Goal: Task Accomplishment & Management: Manage account settings

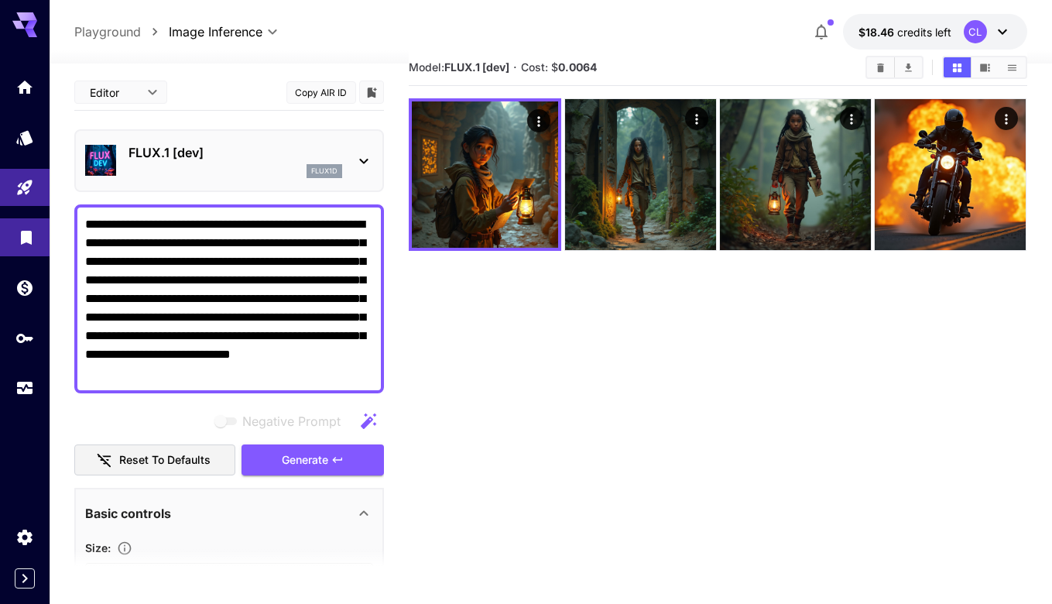
click at [11, 245] on link at bounding box center [25, 237] width 50 height 38
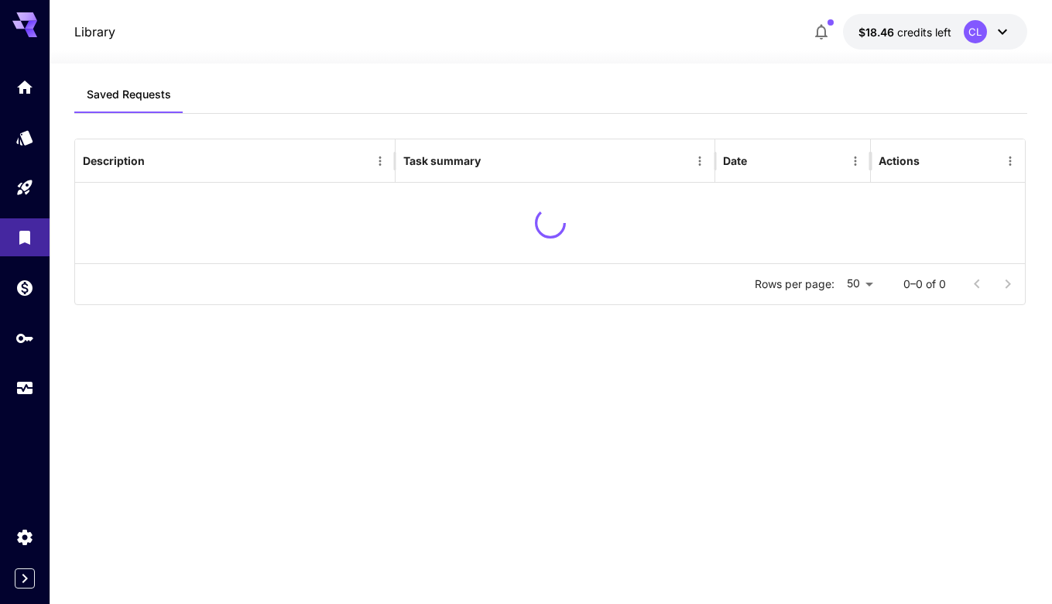
click at [21, 210] on div at bounding box center [25, 237] width 50 height 338
click at [23, 337] on icon "API Keys" at bounding box center [26, 333] width 19 height 19
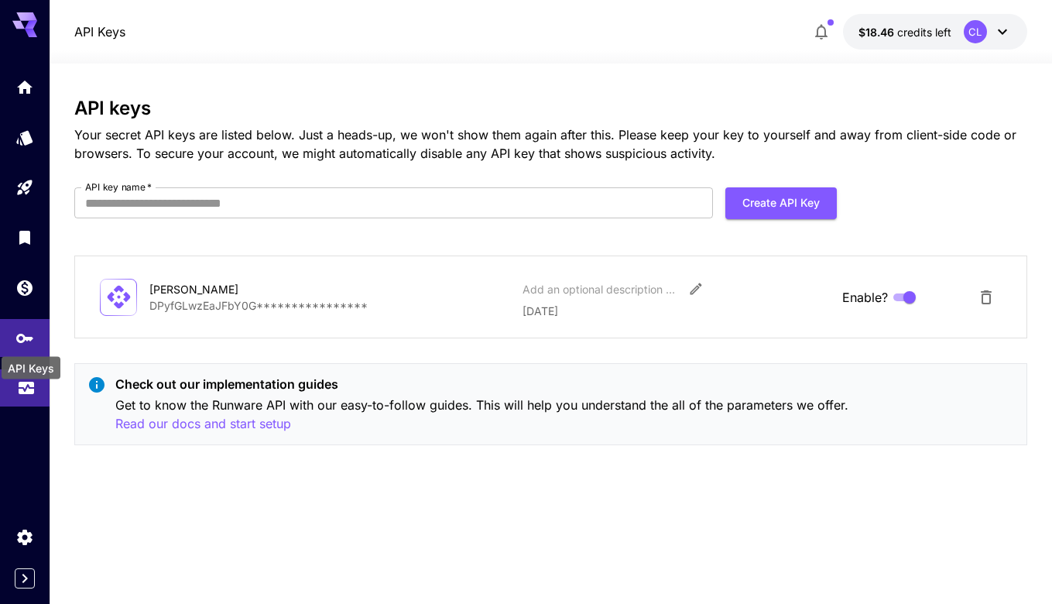
click at [30, 389] on icon "Usage" at bounding box center [26, 386] width 15 height 8
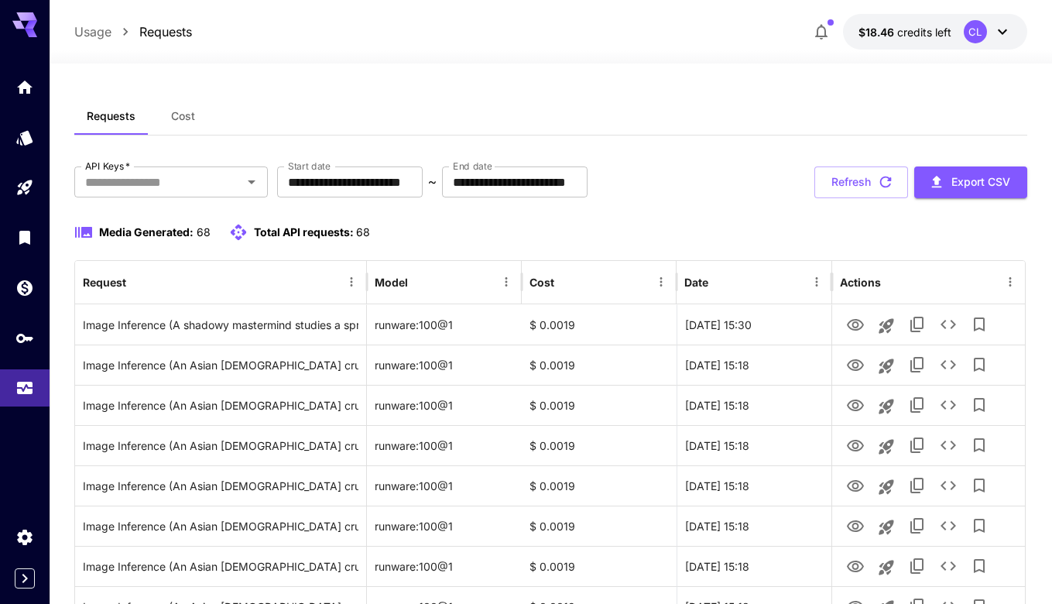
scroll to position [5, 0]
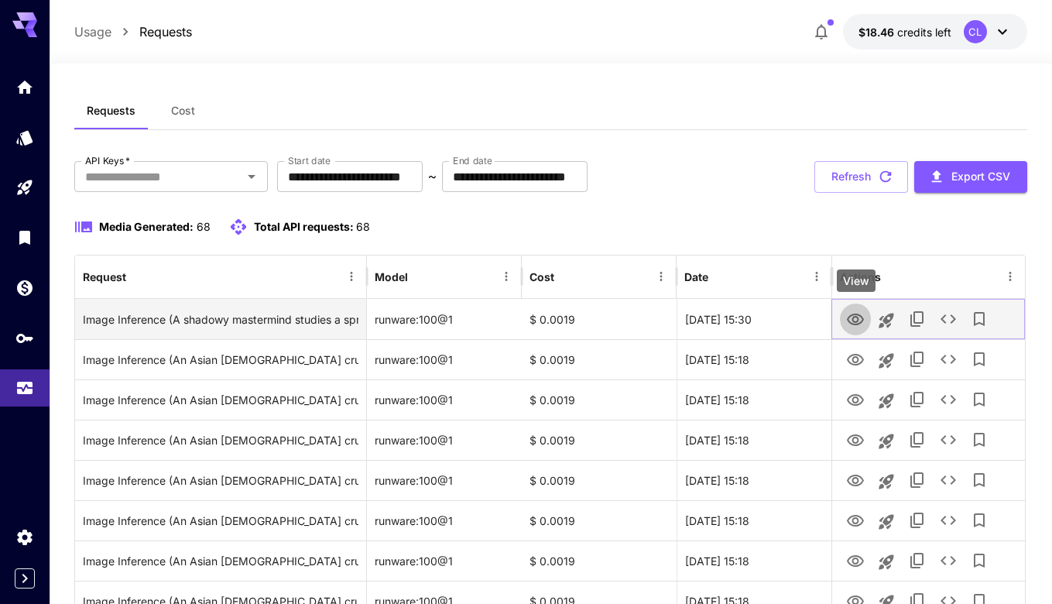
click at [865, 320] on button "View" at bounding box center [855, 319] width 31 height 32
click at [854, 320] on icon "View" at bounding box center [855, 319] width 17 height 12
